Goal: Check status: Check status

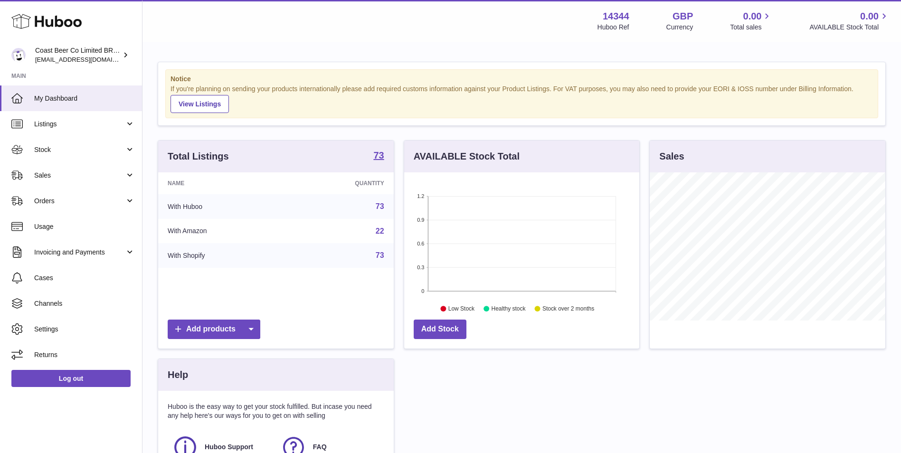
scroll to position [148, 235]
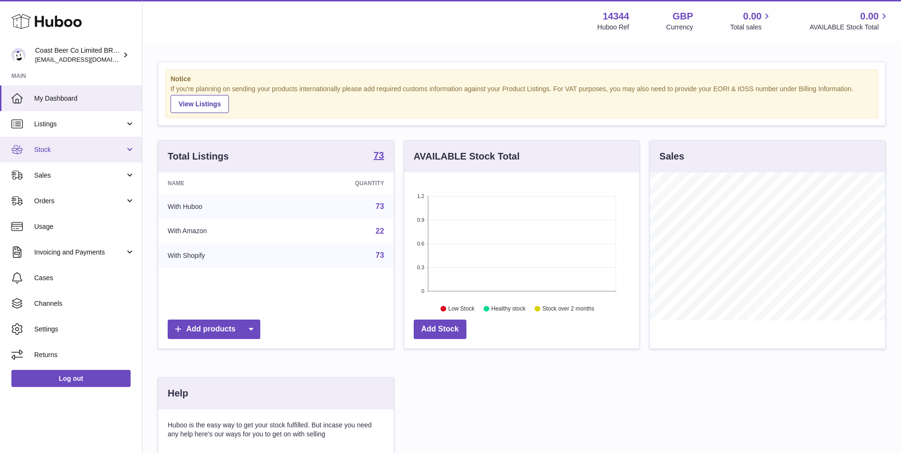
click at [87, 152] on span "Stock" at bounding box center [79, 149] width 91 height 9
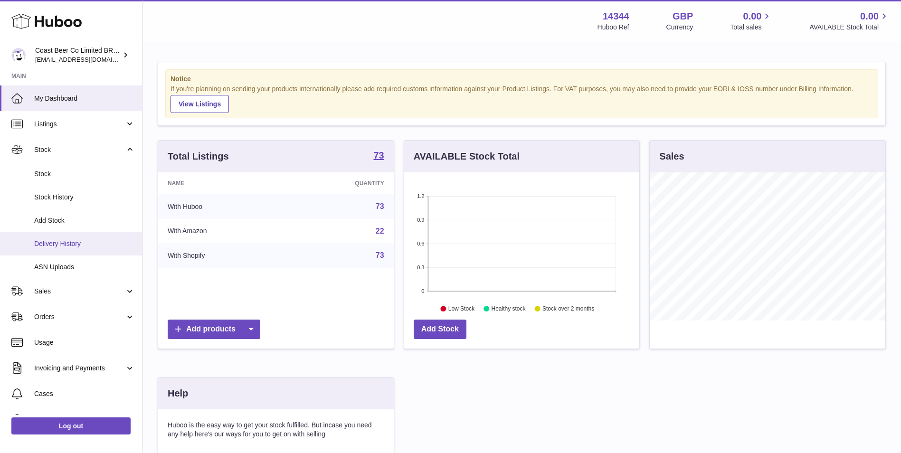
click at [88, 240] on span "Delivery History" at bounding box center [84, 243] width 101 height 9
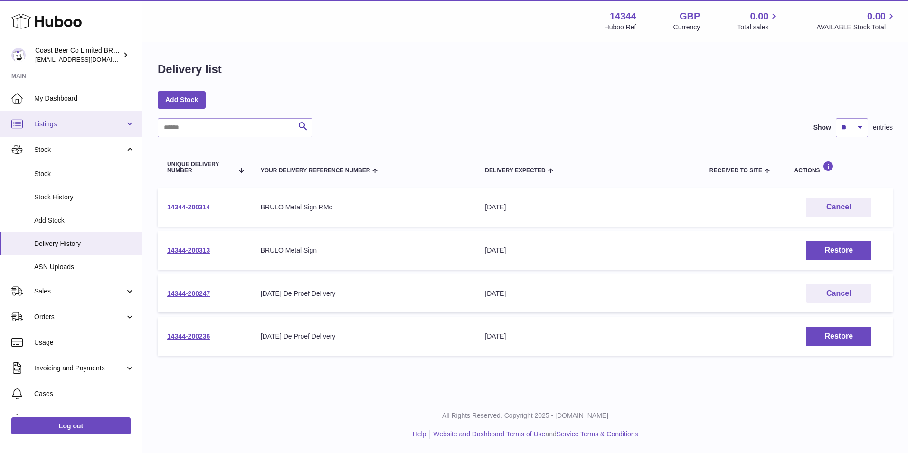
click at [76, 118] on link "Listings" at bounding box center [71, 124] width 142 height 26
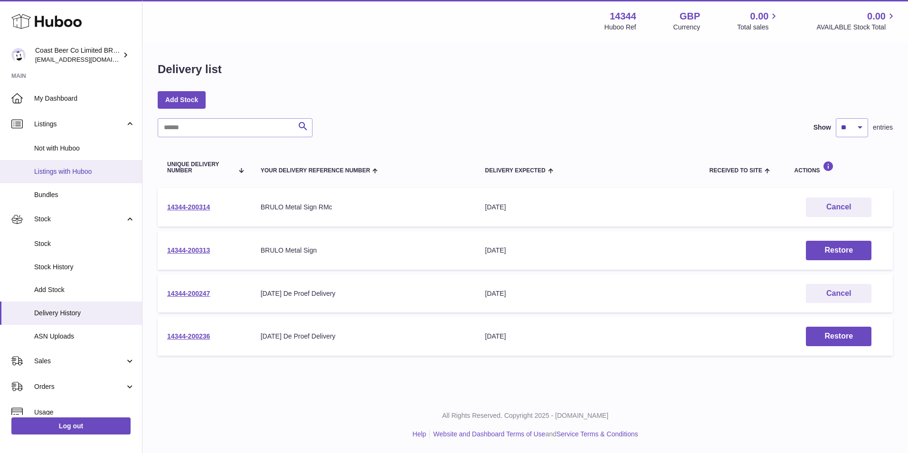
click at [72, 174] on span "Listings with Huboo" at bounding box center [84, 171] width 101 height 9
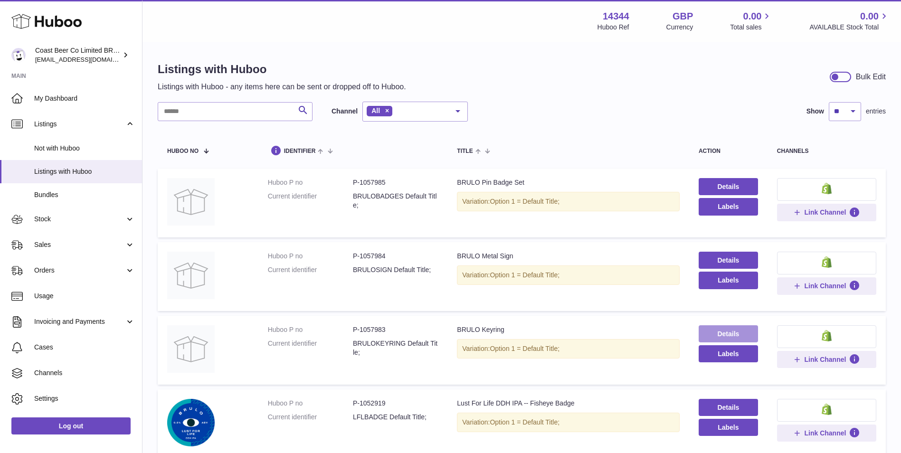
click at [715, 335] on link "Details" at bounding box center [727, 333] width 59 height 17
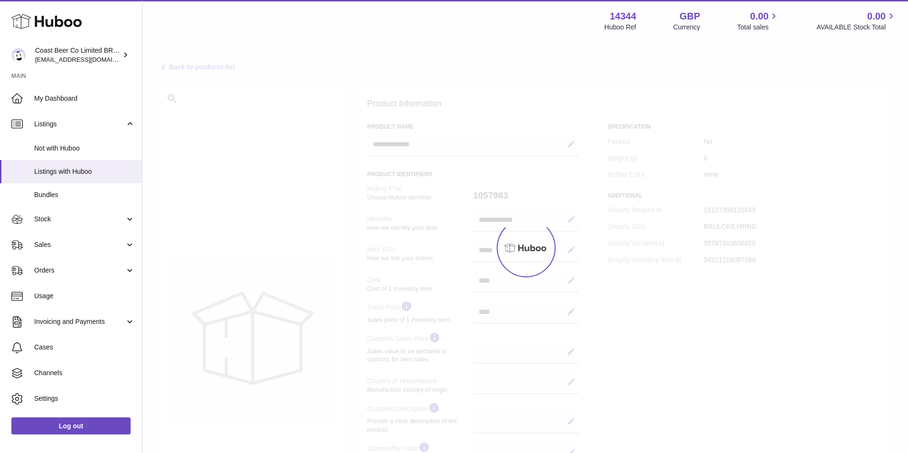
select select
select select "****"
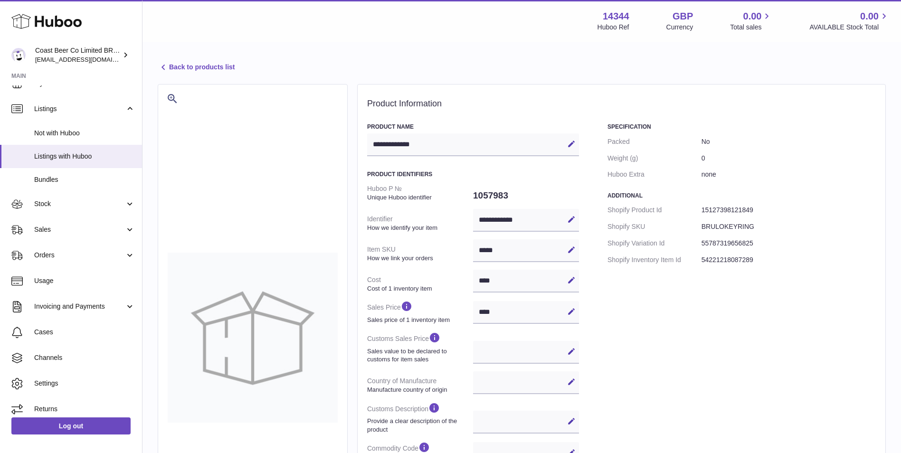
scroll to position [22, 0]
